Goal: Navigation & Orientation: Find specific page/section

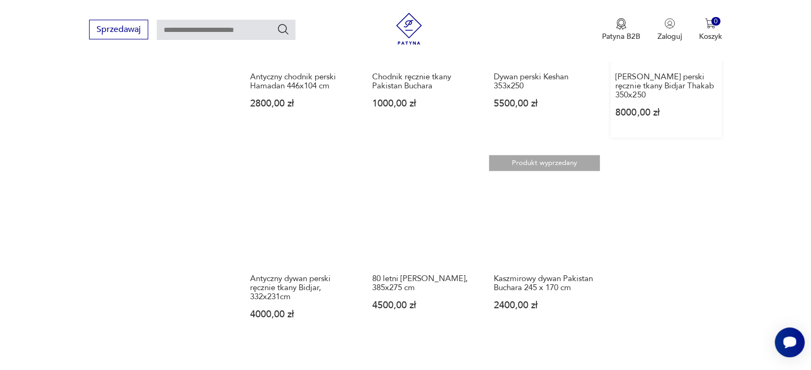
scroll to position [1019, 0]
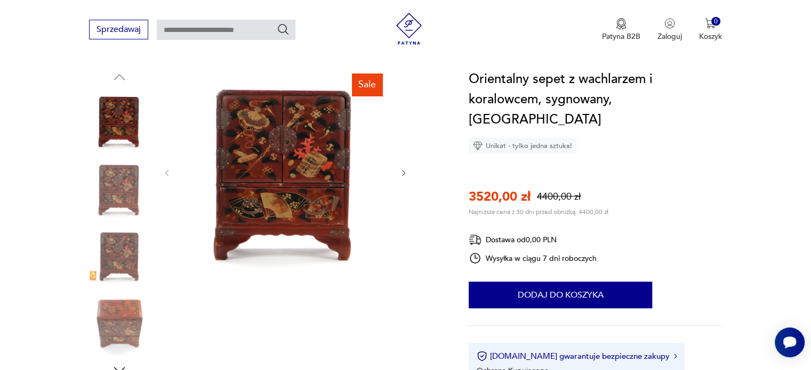
scroll to position [107, 0]
click at [277, 161] on img at bounding box center [285, 172] width 206 height 206
click at [0, 0] on img at bounding box center [0, 0] width 0 height 0
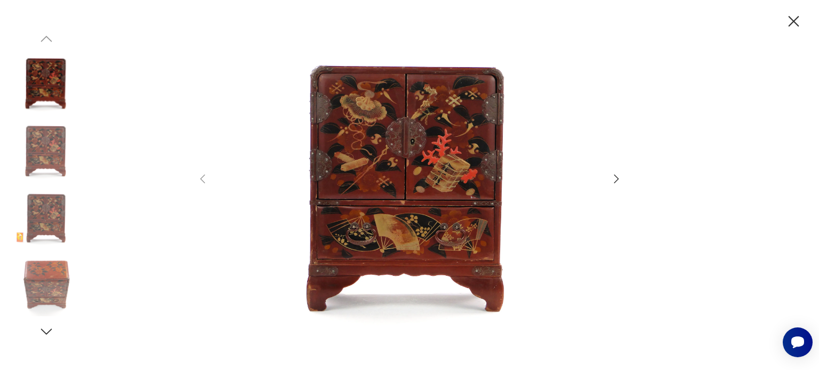
click at [620, 177] on icon "button" at bounding box center [616, 179] width 13 height 13
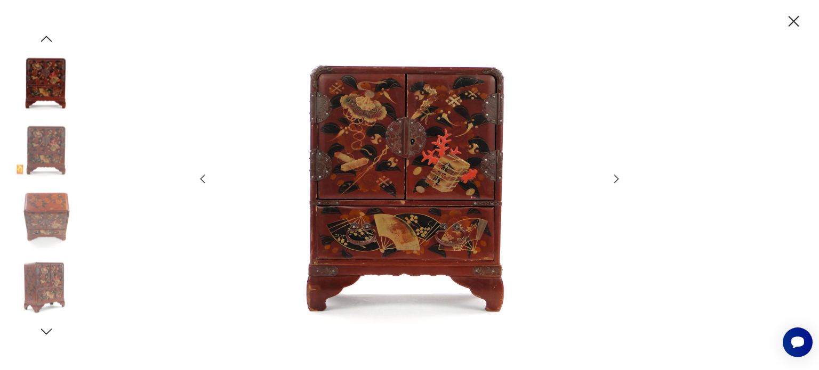
click at [620, 177] on icon "button" at bounding box center [616, 179] width 13 height 13
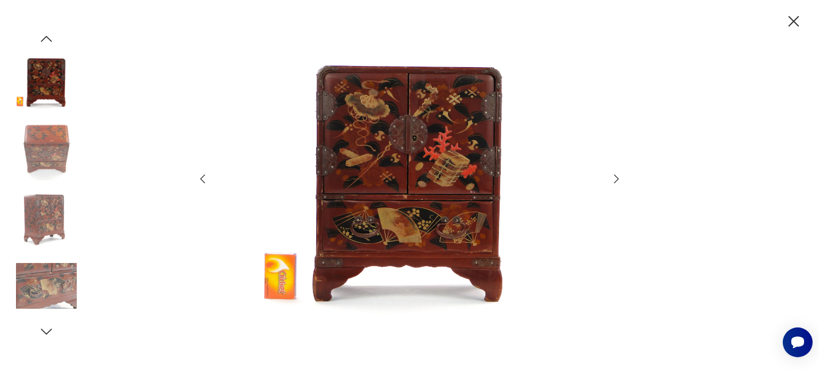
click at [618, 180] on icon "button" at bounding box center [616, 179] width 13 height 13
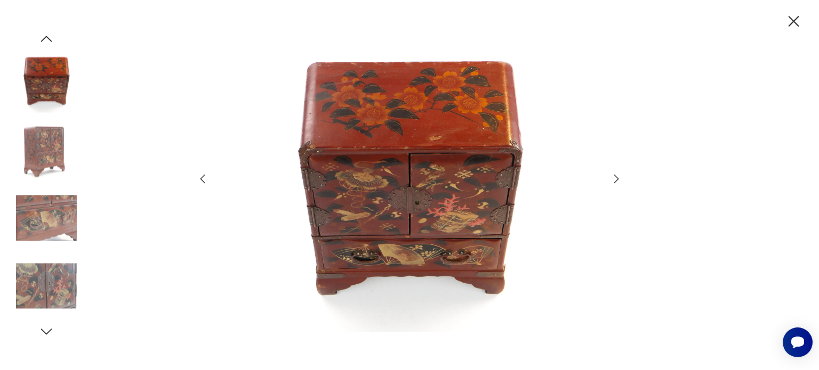
click at [618, 180] on icon "button" at bounding box center [616, 179] width 13 height 13
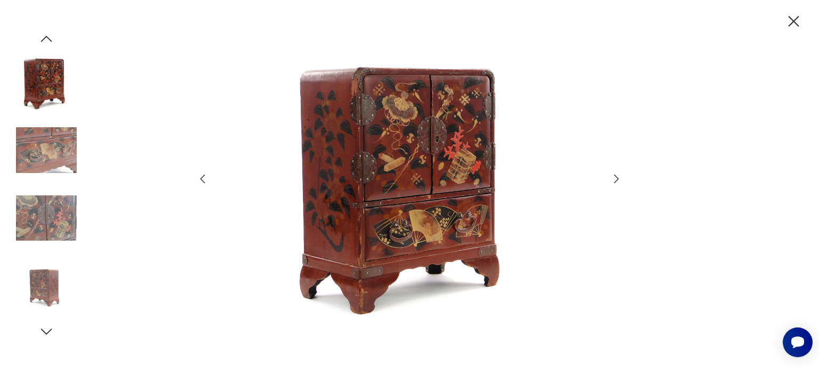
click at [618, 180] on icon "button" at bounding box center [616, 179] width 13 height 13
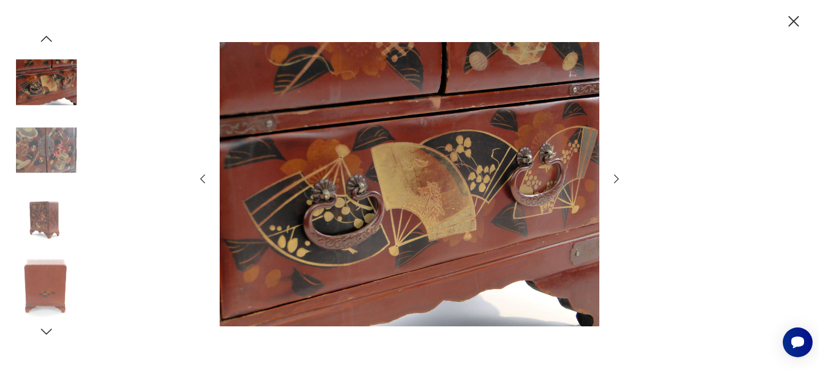
click at [618, 180] on icon "button" at bounding box center [616, 179] width 13 height 13
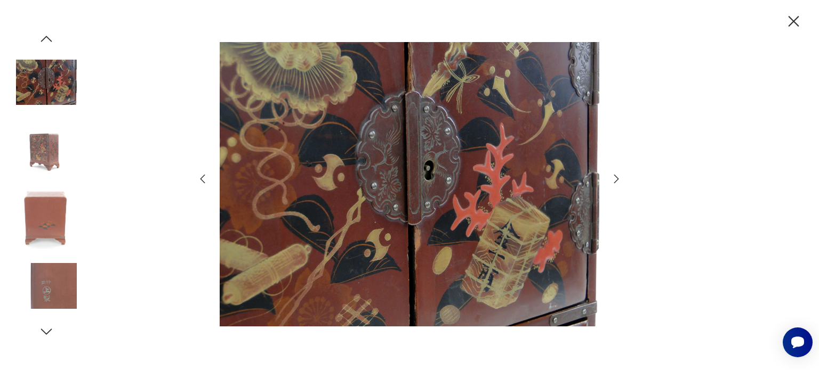
click at [614, 180] on icon "button" at bounding box center [616, 179] width 13 height 13
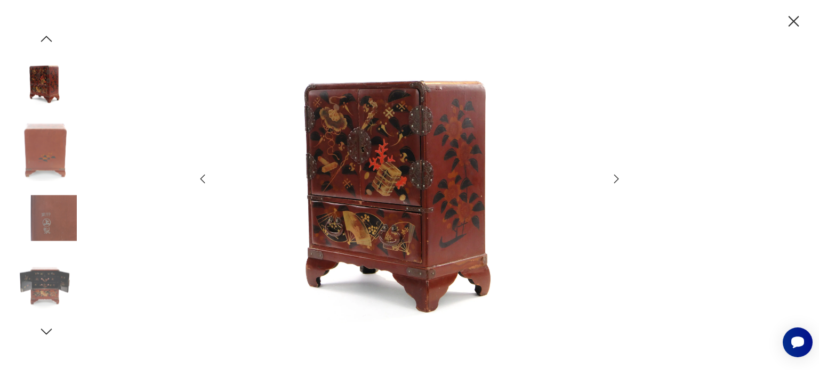
click at [614, 180] on icon "button" at bounding box center [616, 179] width 13 height 13
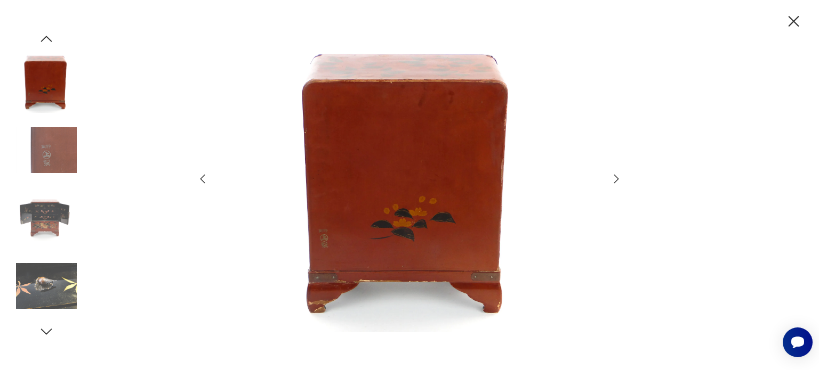
click at [614, 180] on icon "button" at bounding box center [616, 179] width 13 height 13
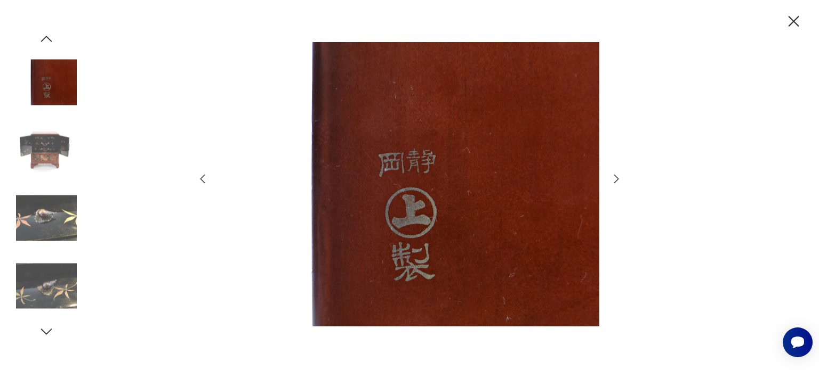
click at [614, 180] on icon "button" at bounding box center [616, 179] width 13 height 13
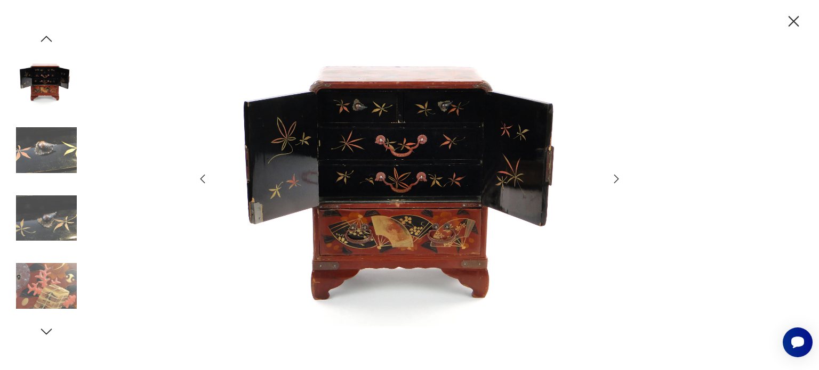
click at [614, 180] on icon "button" at bounding box center [616, 179] width 13 height 13
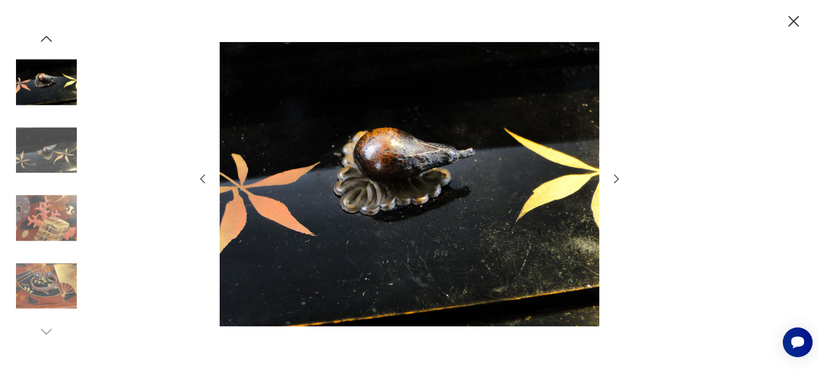
click at [614, 180] on icon "button" at bounding box center [616, 179] width 13 height 13
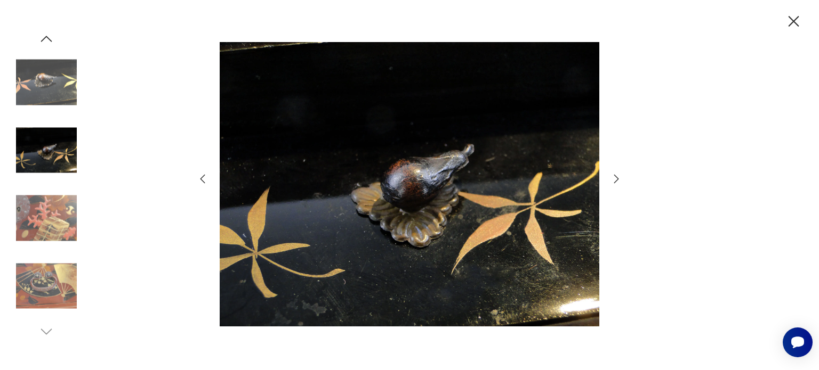
click at [614, 180] on icon "button" at bounding box center [616, 179] width 13 height 13
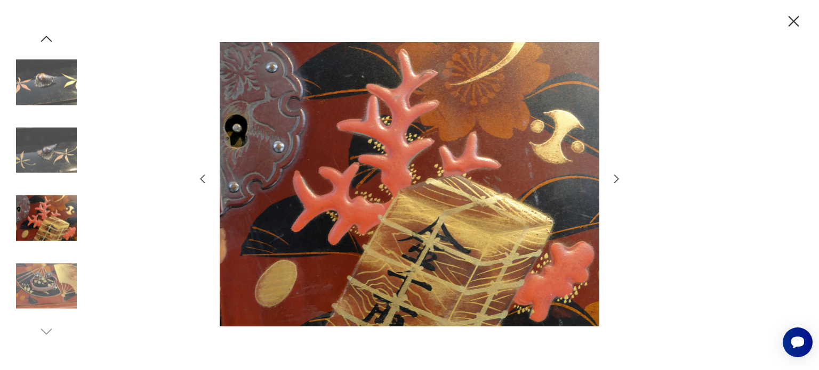
click at [614, 180] on icon "button" at bounding box center [616, 179] width 13 height 13
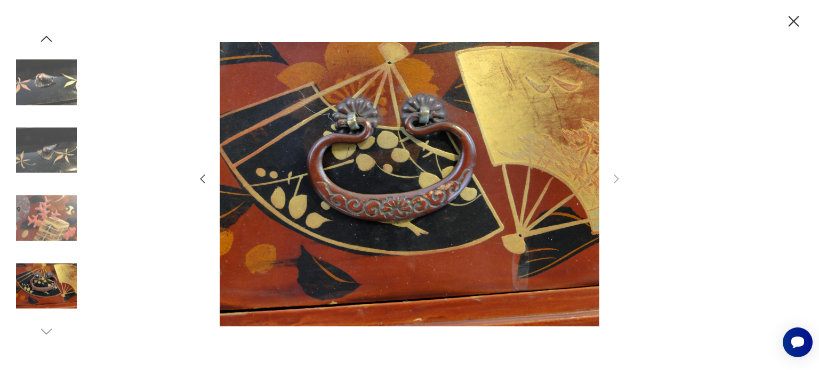
click at [49, 85] on img at bounding box center [46, 82] width 61 height 61
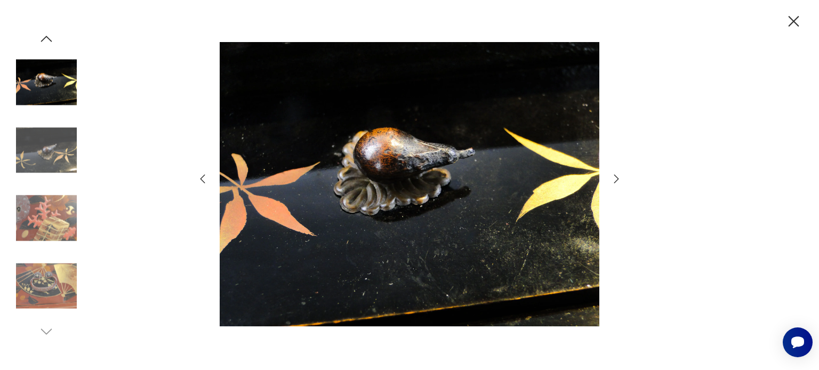
click at [793, 21] on icon "button" at bounding box center [793, 21] width 11 height 11
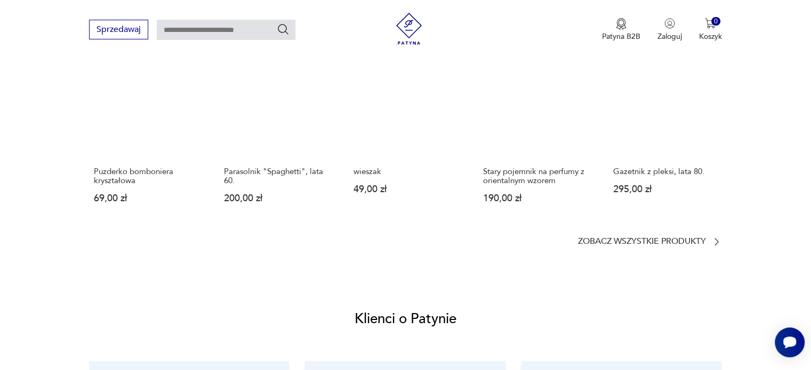
scroll to position [799, 0]
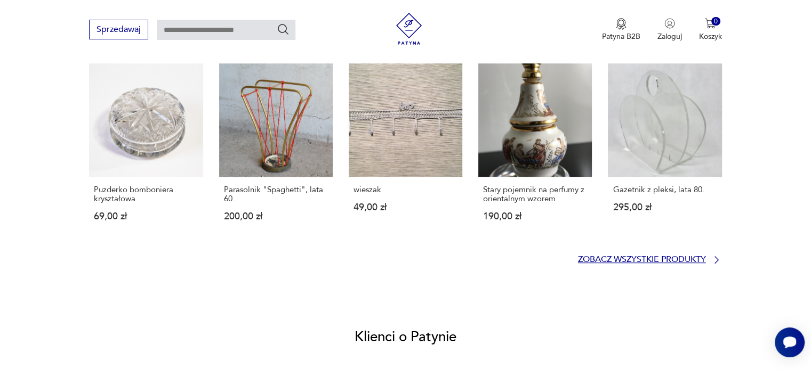
click at [717, 259] on icon at bounding box center [716, 259] width 4 height 7
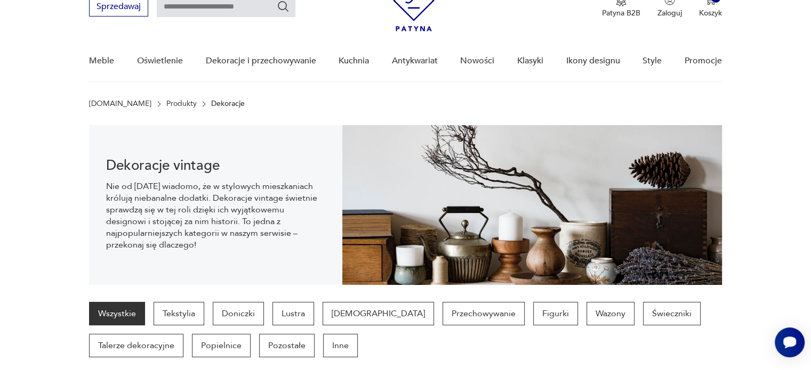
scroll to position [69, 0]
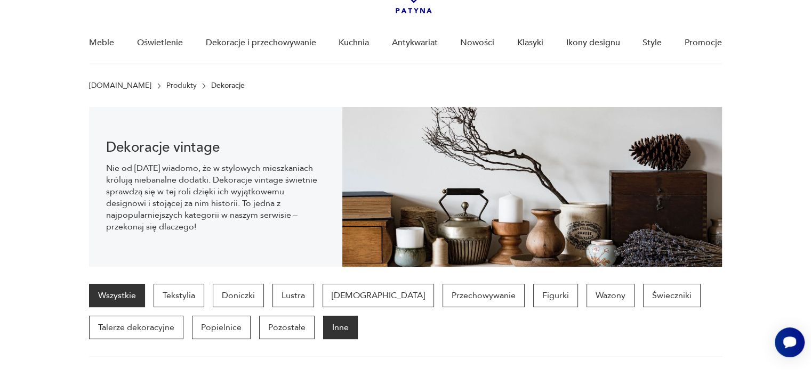
click at [336, 330] on p "Inne" at bounding box center [340, 327] width 35 height 23
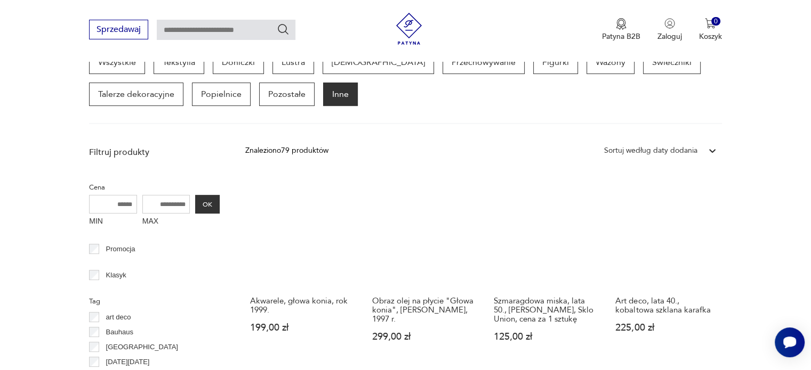
scroll to position [176, 0]
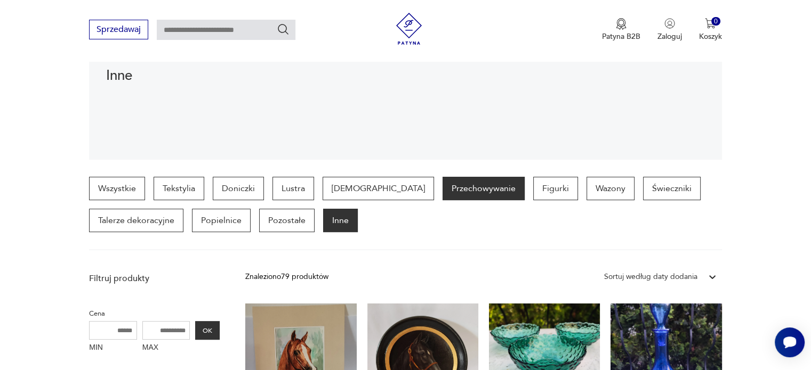
click at [442, 192] on p "Przechowywanie" at bounding box center [483, 188] width 82 height 23
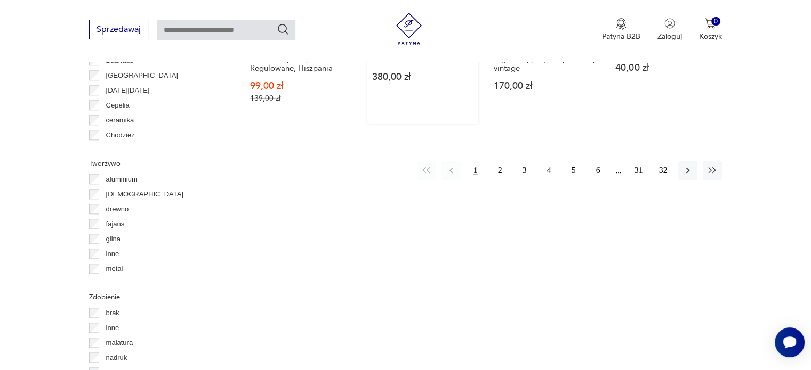
scroll to position [1188, 0]
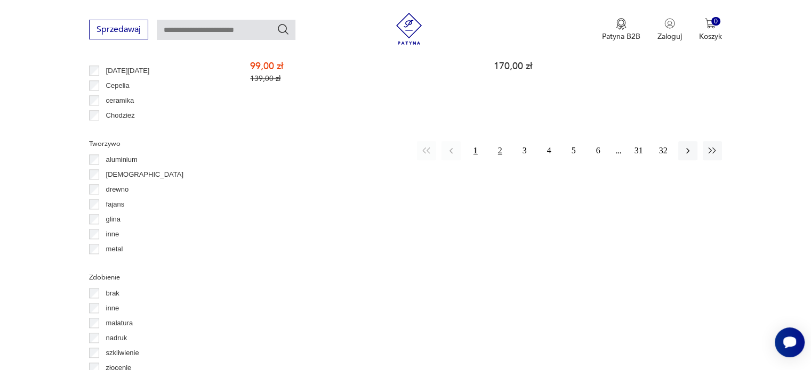
click at [500, 144] on button "2" at bounding box center [499, 150] width 19 height 19
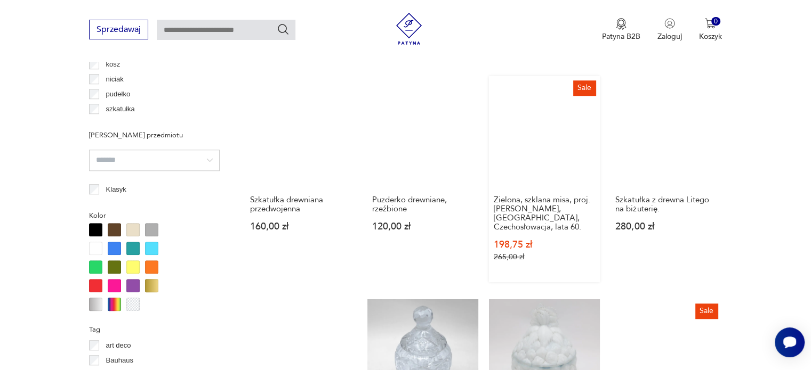
scroll to position [1082, 0]
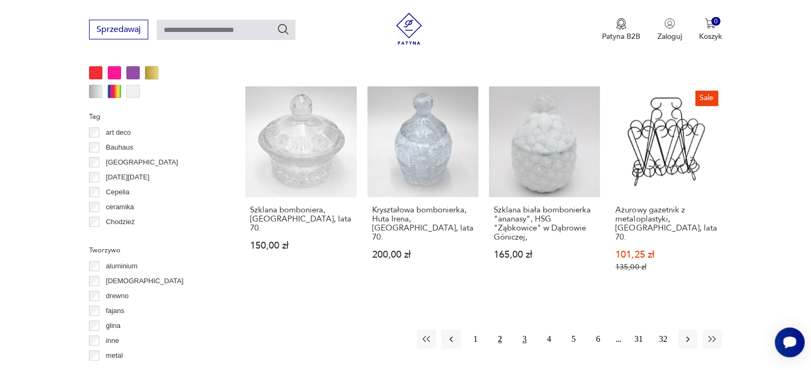
click at [523, 330] on button "3" at bounding box center [524, 339] width 19 height 19
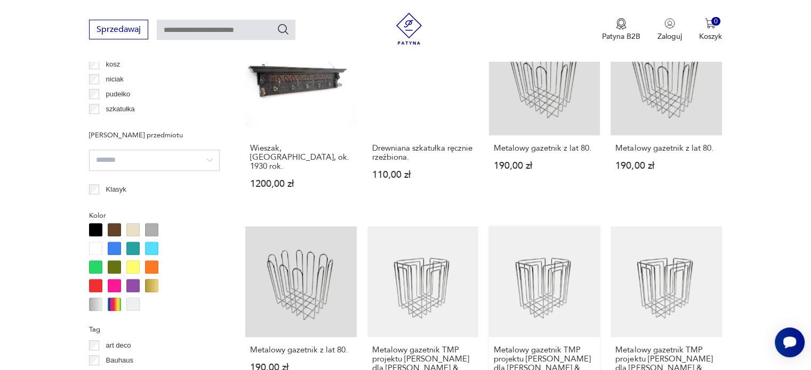
scroll to position [975, 0]
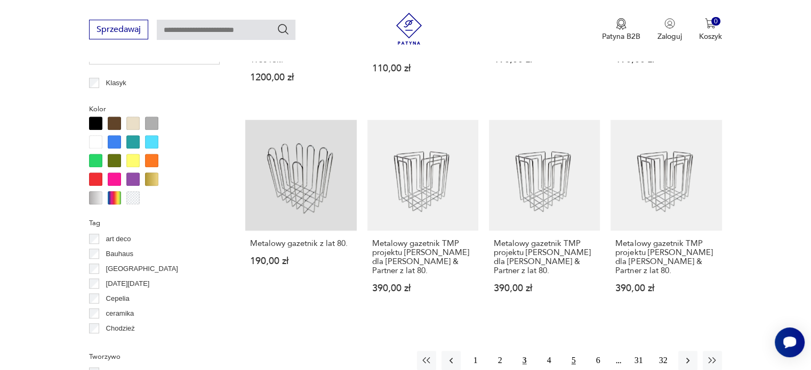
click at [572, 351] on button "5" at bounding box center [573, 360] width 19 height 19
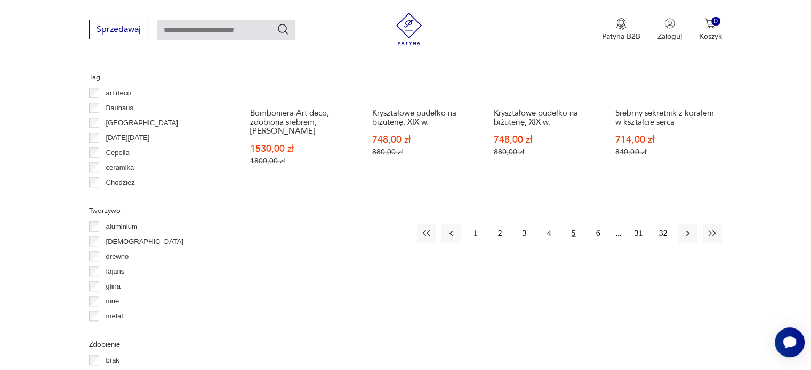
scroll to position [1135, 0]
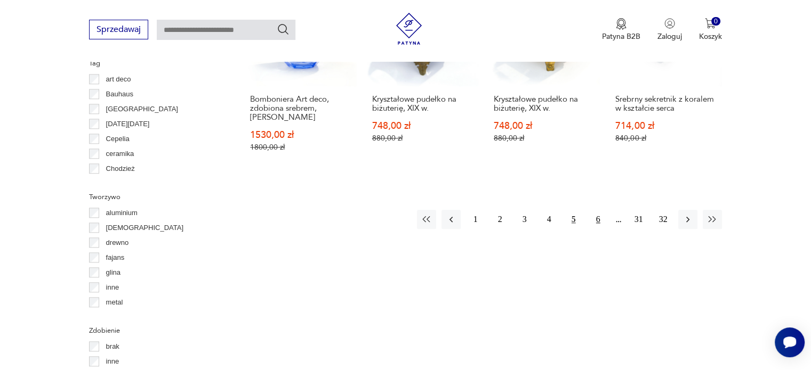
click at [598, 210] on button "6" at bounding box center [597, 219] width 19 height 19
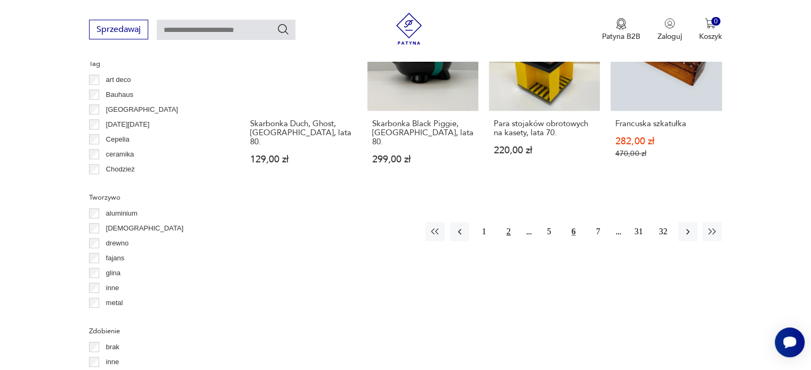
scroll to position [1135, 0]
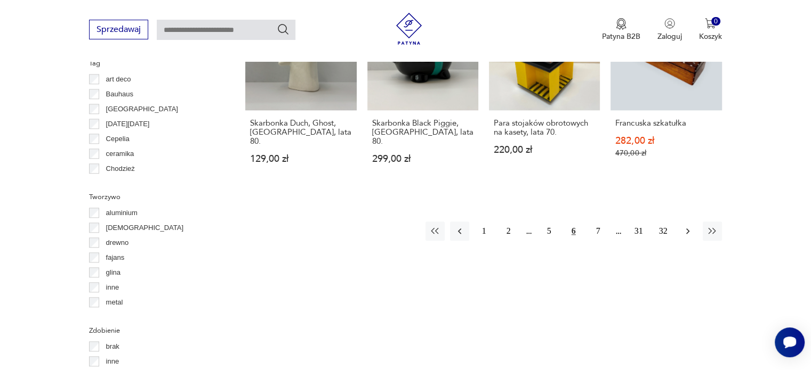
click at [683, 226] on icon "button" at bounding box center [687, 231] width 11 height 11
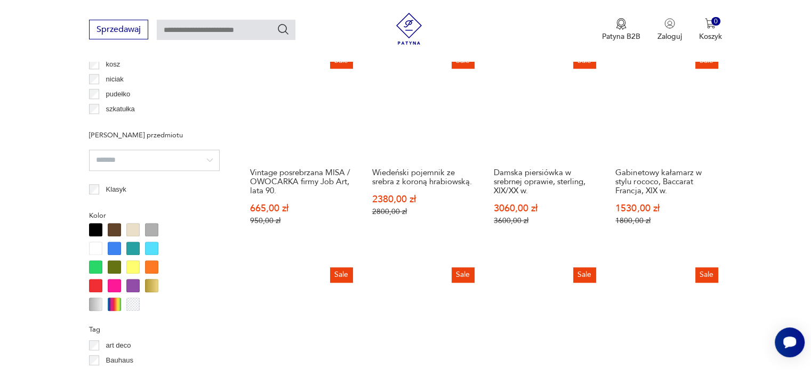
scroll to position [1082, 0]
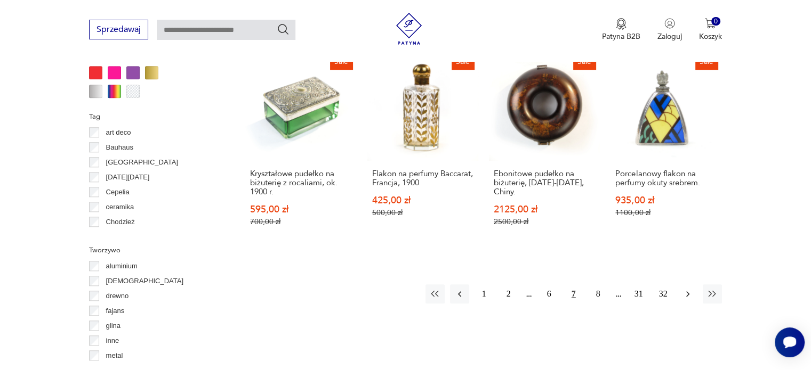
click at [686, 289] on icon "button" at bounding box center [687, 294] width 11 height 11
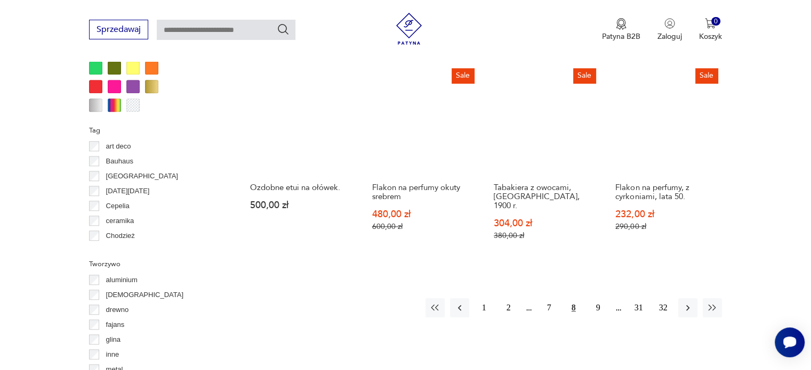
scroll to position [1135, 0]
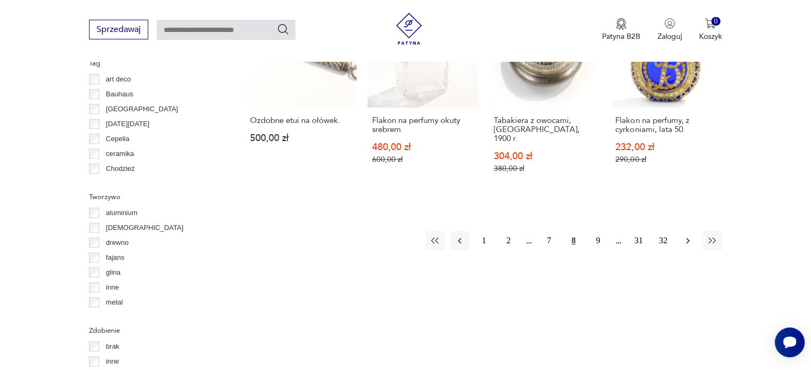
click at [687, 238] on icon "button" at bounding box center [687, 241] width 3 height 6
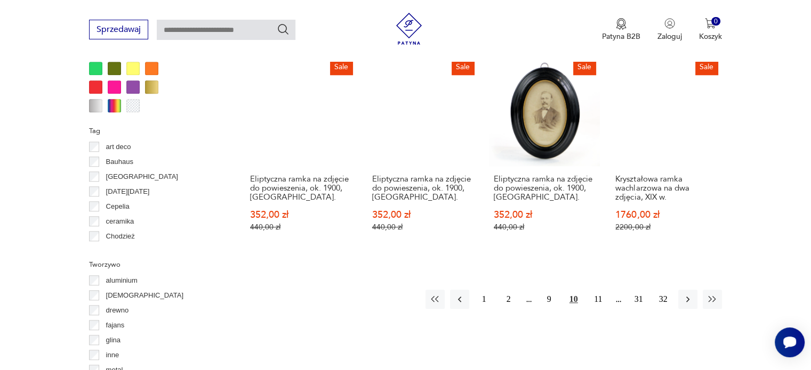
scroll to position [1082, 0]
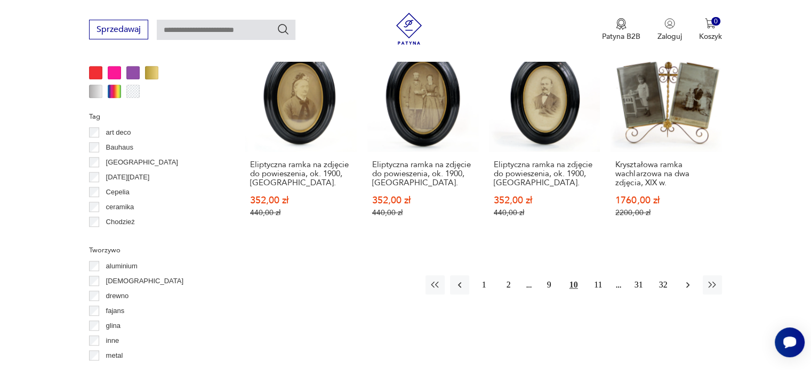
click at [687, 283] on icon "button" at bounding box center [687, 285] width 3 height 6
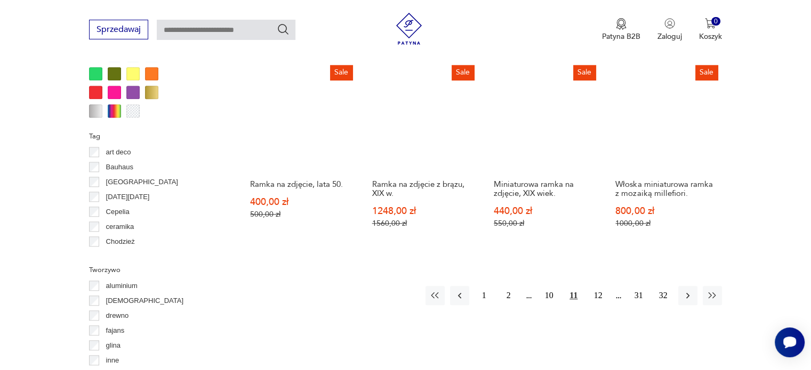
scroll to position [1082, 0]
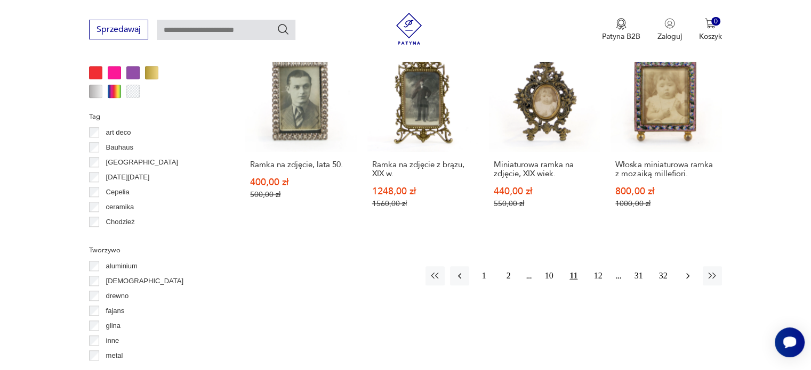
click at [686, 274] on icon "button" at bounding box center [687, 276] width 11 height 11
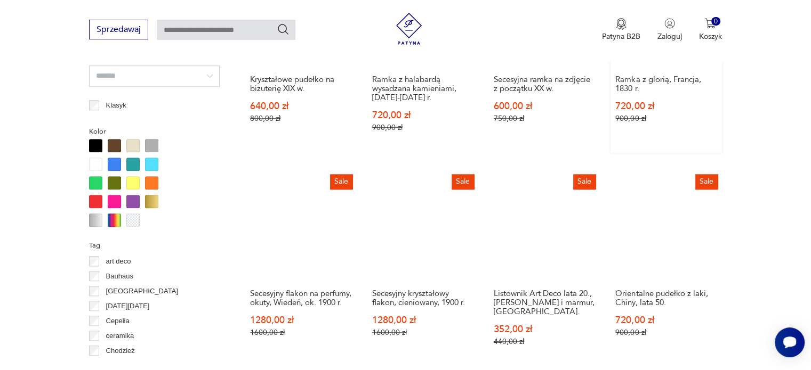
scroll to position [1029, 0]
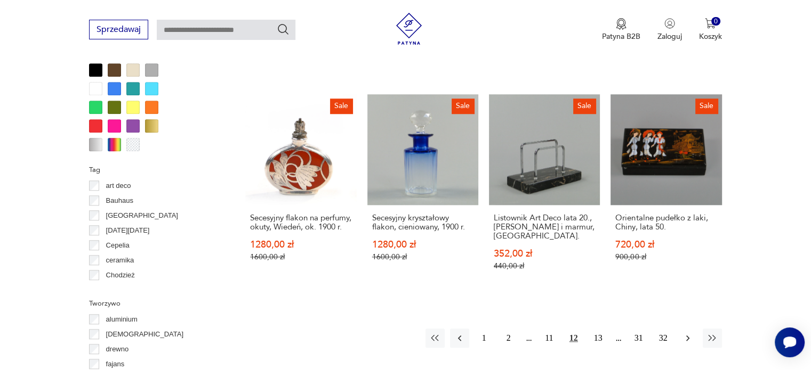
click at [686, 336] on icon "button" at bounding box center [687, 338] width 11 height 11
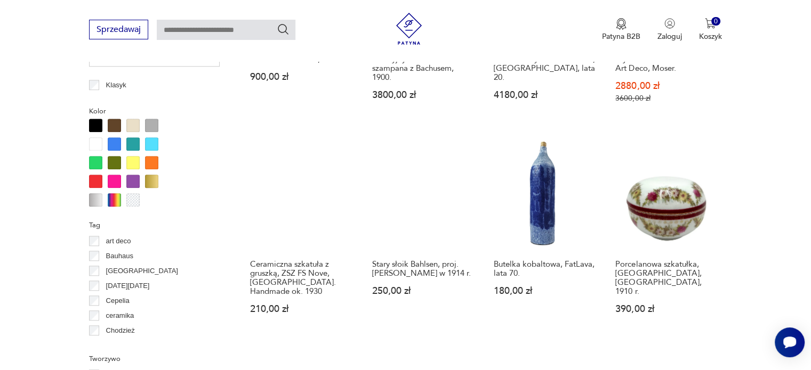
scroll to position [1029, 0]
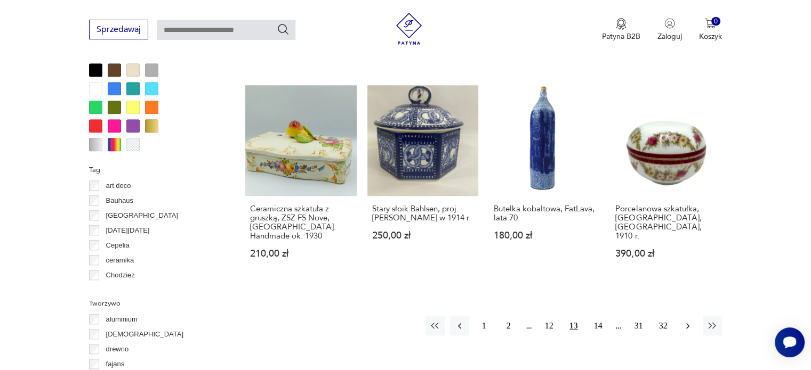
click at [688, 321] on icon "button" at bounding box center [687, 326] width 11 height 11
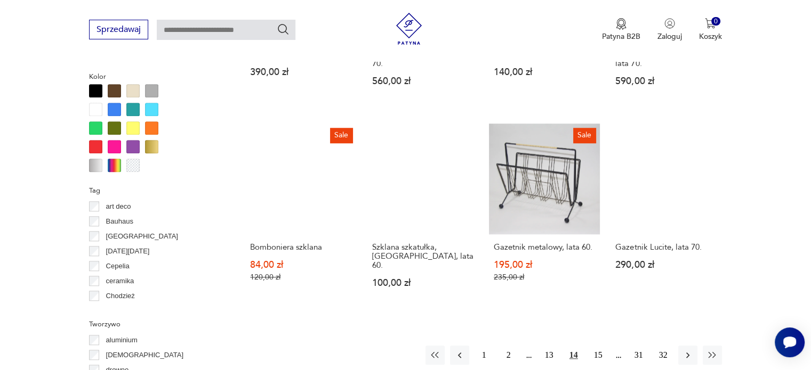
scroll to position [1029, 0]
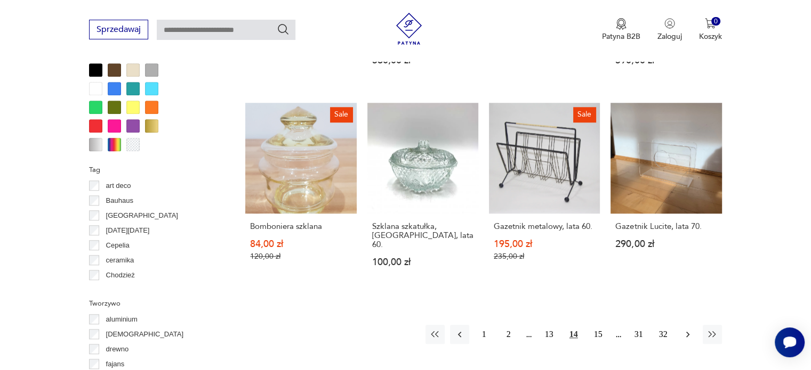
click at [685, 329] on icon "button" at bounding box center [687, 334] width 11 height 11
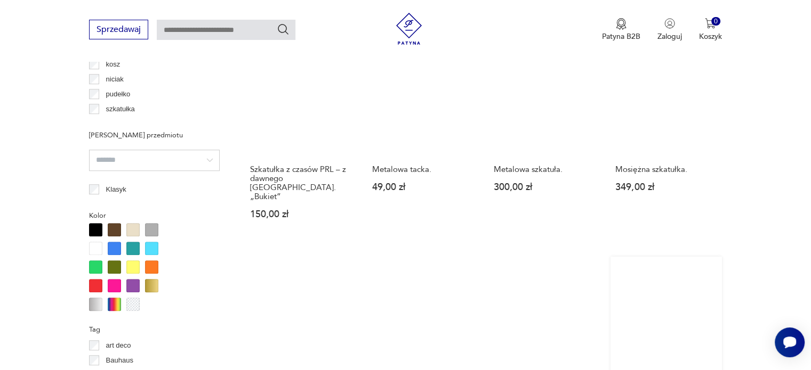
scroll to position [975, 0]
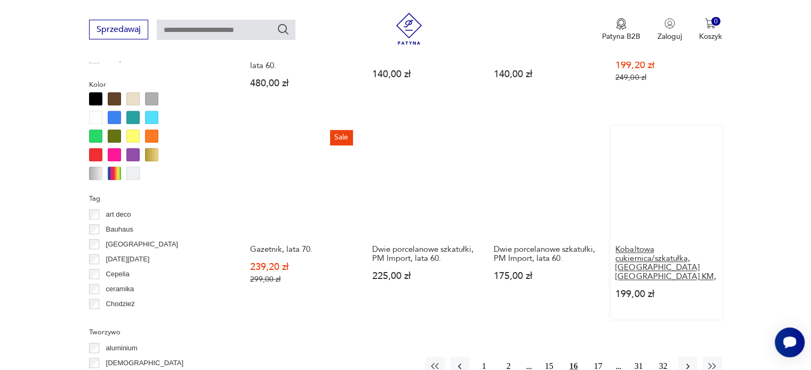
scroll to position [1082, 0]
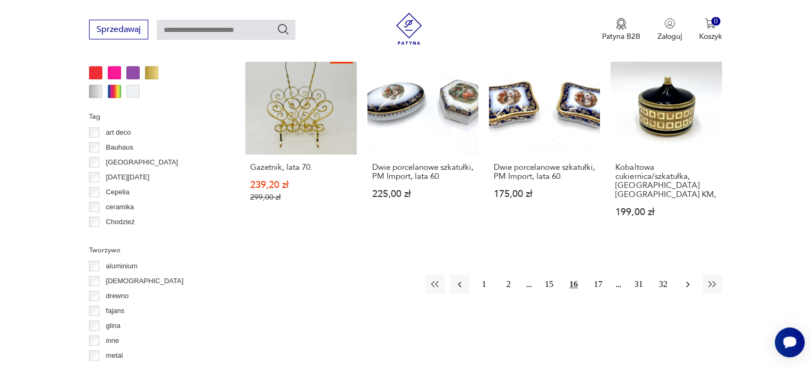
click at [689, 279] on icon "button" at bounding box center [687, 284] width 11 height 11
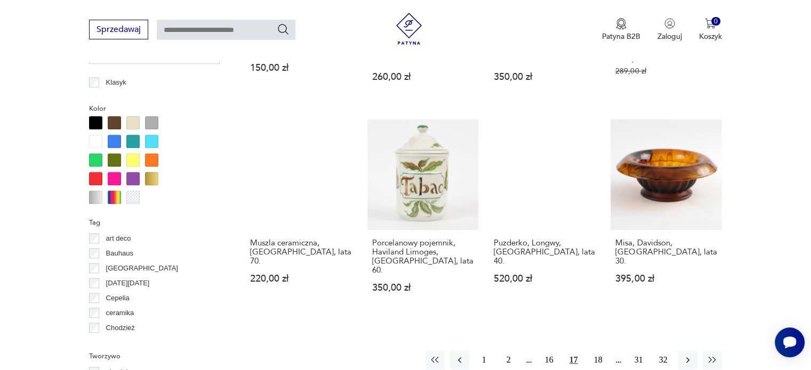
scroll to position [1029, 0]
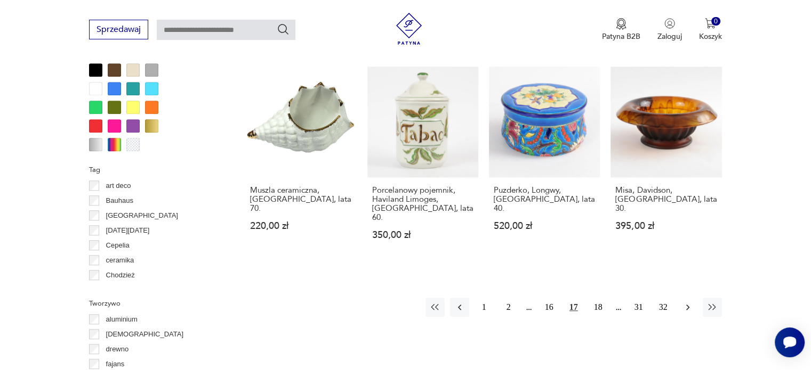
click at [686, 302] on icon "button" at bounding box center [687, 307] width 11 height 11
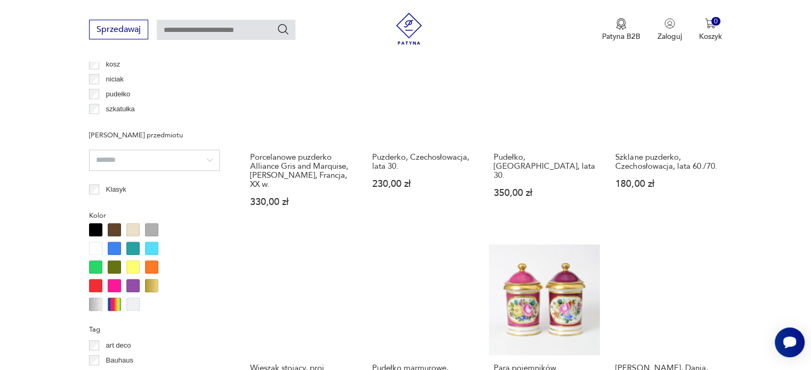
scroll to position [975, 0]
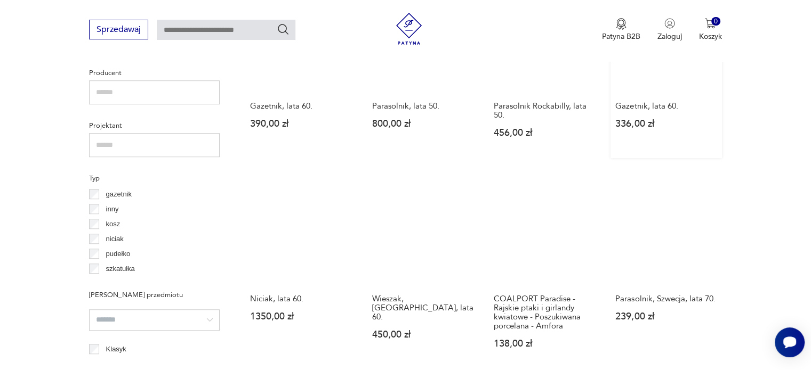
scroll to position [922, 0]
